Goal: Find specific page/section

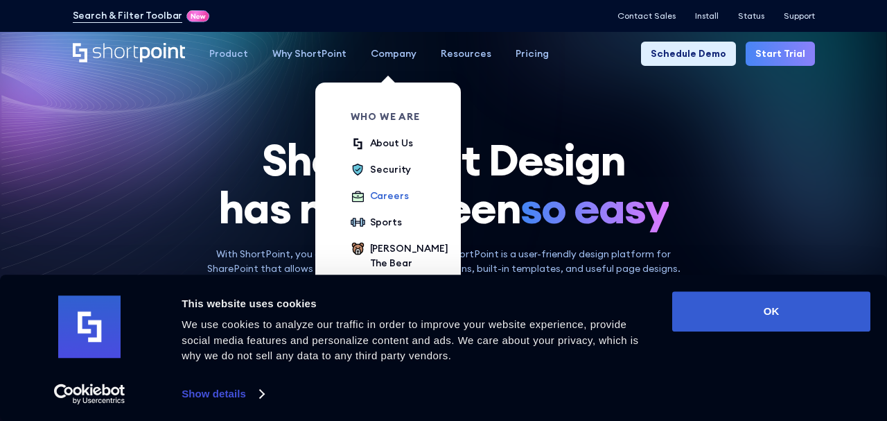
click at [391, 200] on div "Careers" at bounding box center [389, 195] width 39 height 15
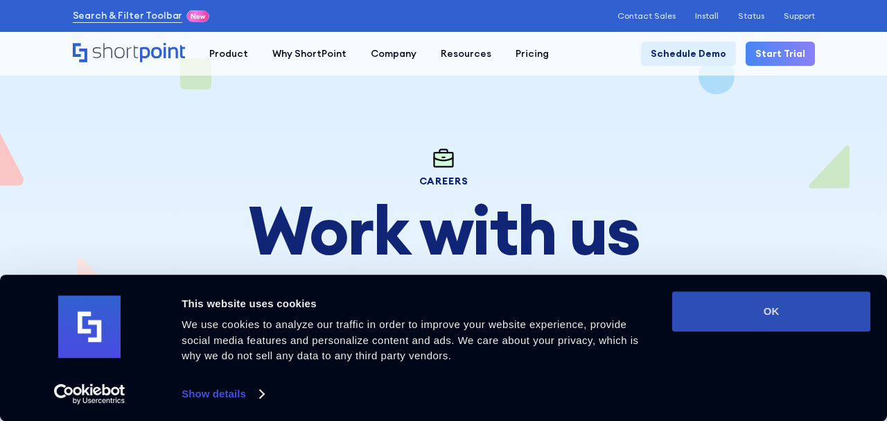
click at [788, 302] on button "OK" at bounding box center [771, 311] width 198 height 40
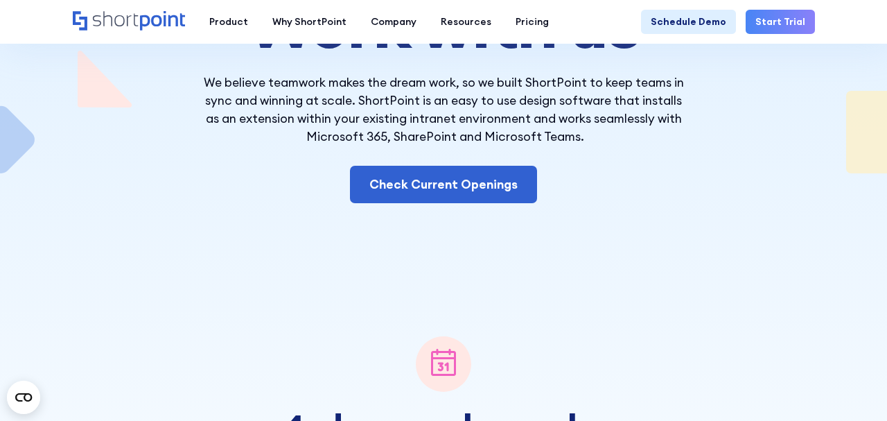
scroll to position [204, 0]
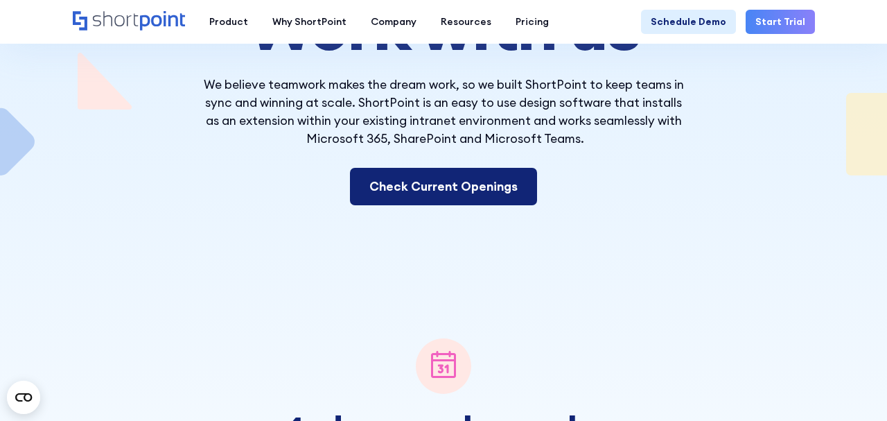
click at [455, 185] on link "Check Current Openings" at bounding box center [443, 186] width 187 height 37
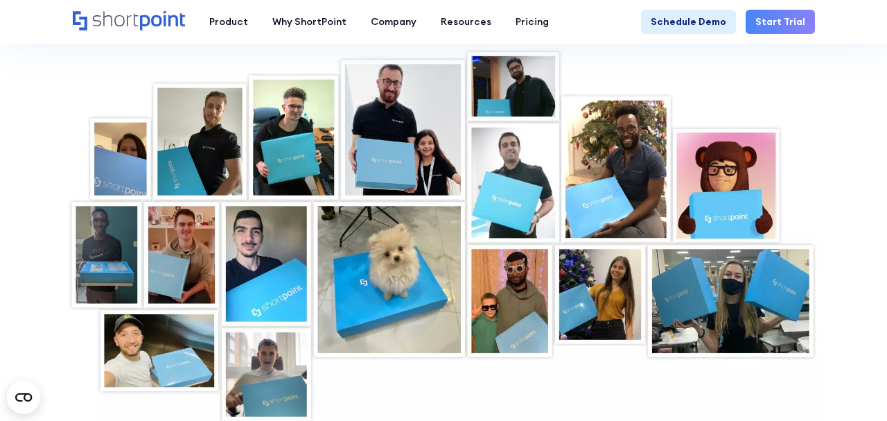
scroll to position [4169, 0]
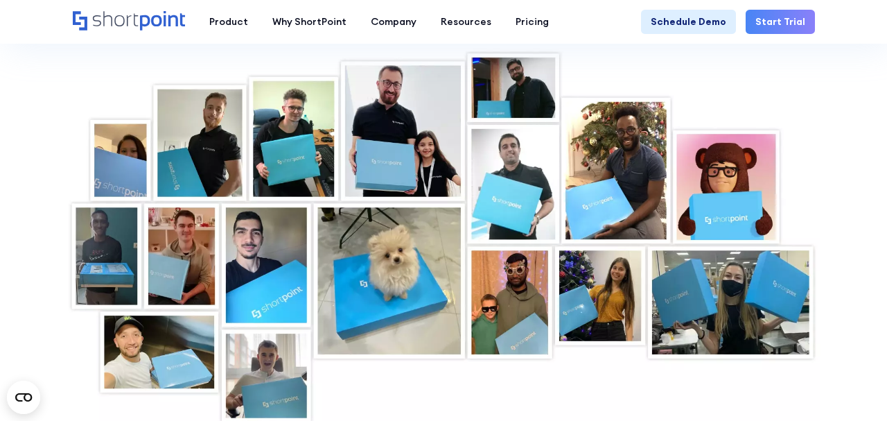
click at [597, 312] on div at bounding box center [444, 237] width 754 height 379
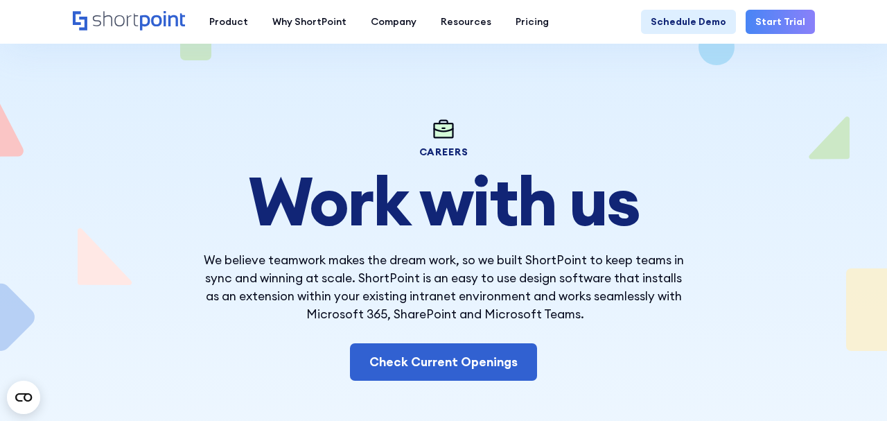
scroll to position [0, 0]
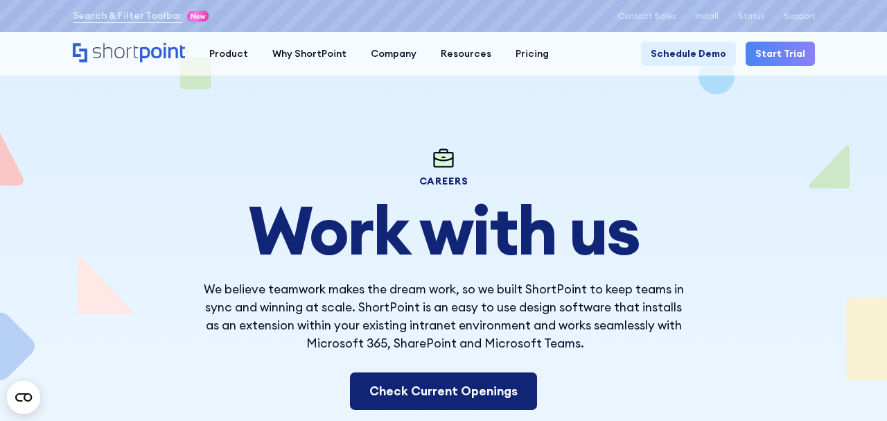
click at [459, 391] on link "Check Current Openings" at bounding box center [443, 390] width 187 height 37
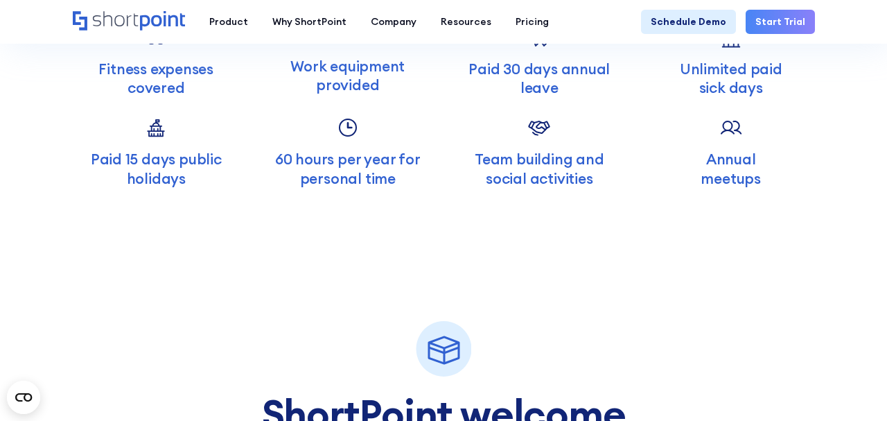
scroll to position [3662, 0]
